Goal: Task Accomplishment & Management: Manage account settings

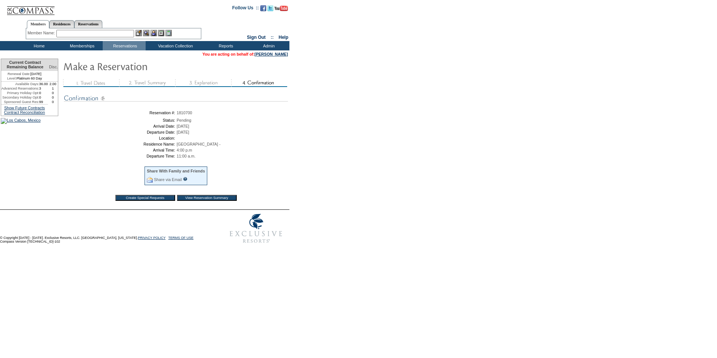
click at [213, 201] on input "View Reservation Summary" at bounding box center [207, 198] width 60 height 6
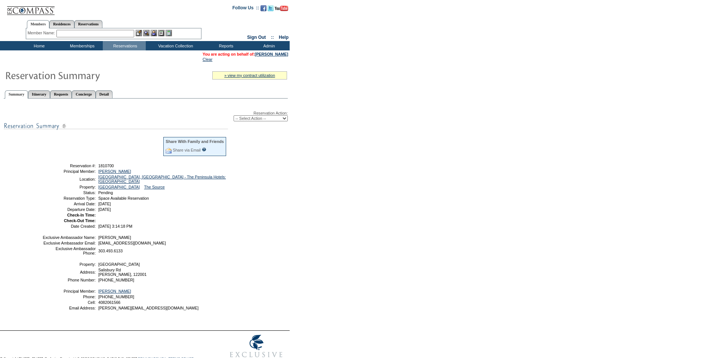
click at [239, 121] on select "-- Select Action -- Modify Reservation Dates Modify Reservation Cost Modify Occ…" at bounding box center [261, 118] width 54 height 6
select select "ConfirmRes"
click at [234, 117] on select "-- Select Action -- Modify Reservation Dates Modify Reservation Cost Modify Occ…" at bounding box center [261, 118] width 54 height 6
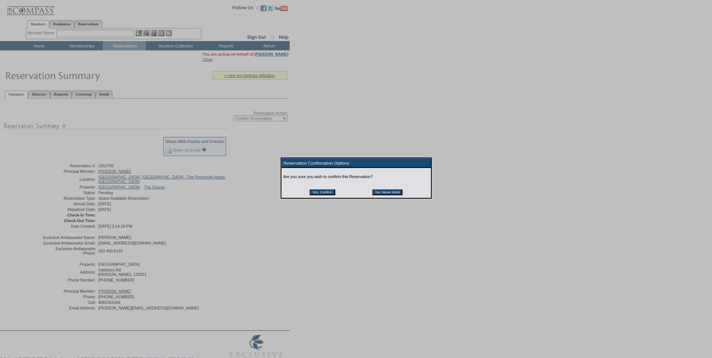
click at [326, 195] on input "Yes, Confirm" at bounding box center [322, 192] width 26 height 6
